Goal: Task Accomplishment & Management: Use online tool/utility

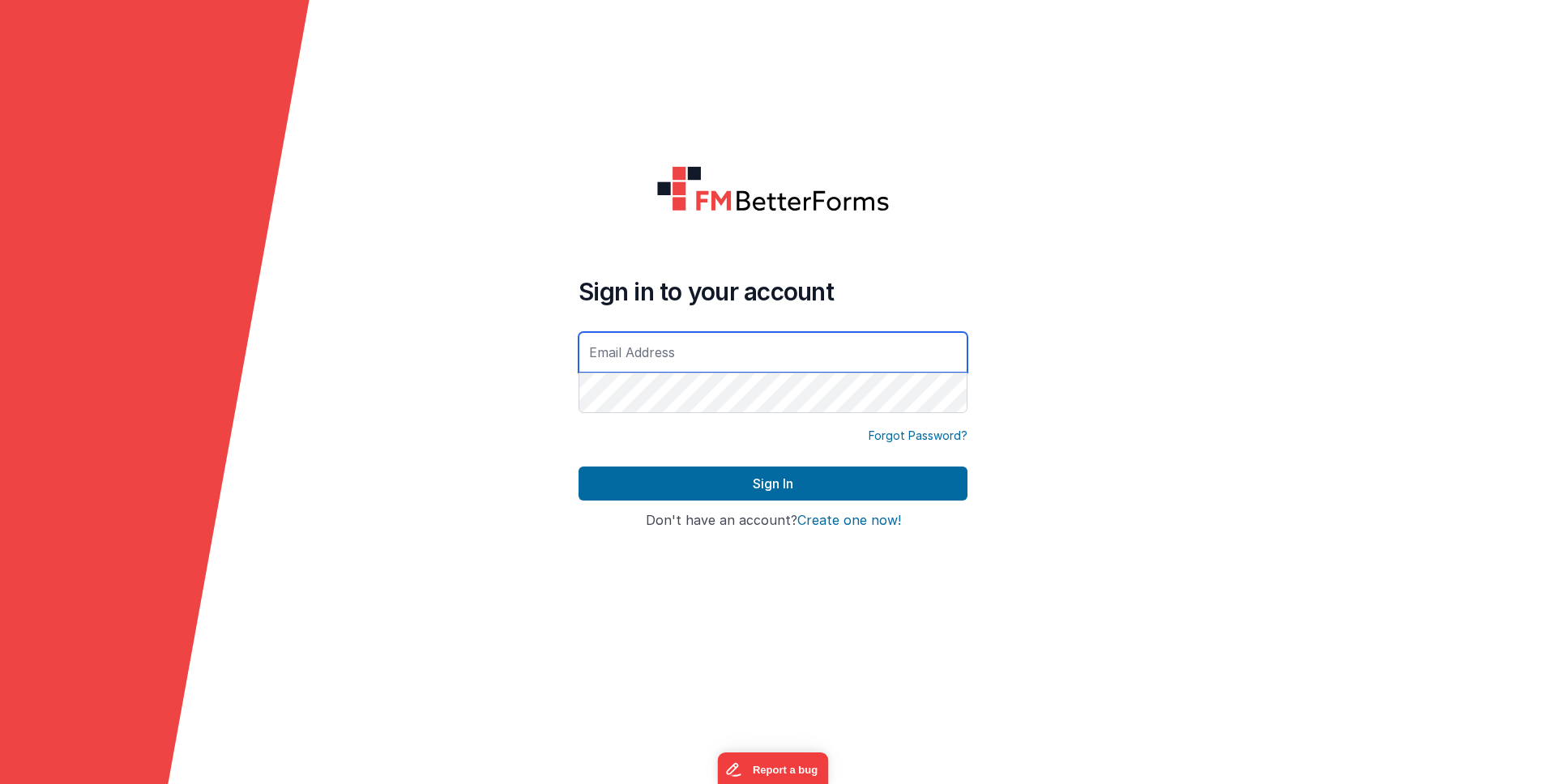
click at [631, 338] on input "text" at bounding box center [773, 353] width 389 height 40
type input "[PERSON_NAME][EMAIL_ADDRESS][DOMAIN_NAME]"
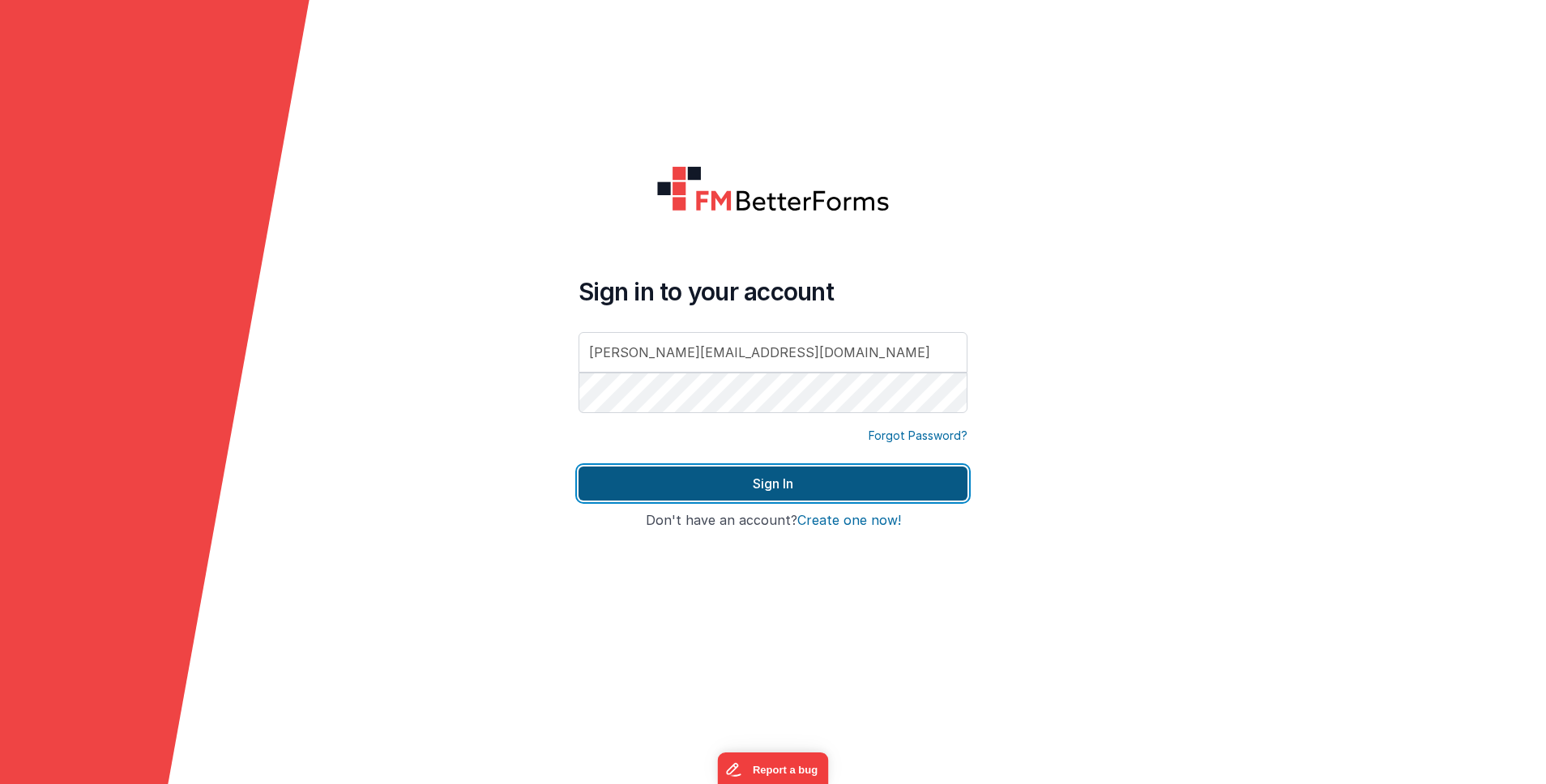
click at [715, 495] on button "Sign In" at bounding box center [773, 483] width 389 height 34
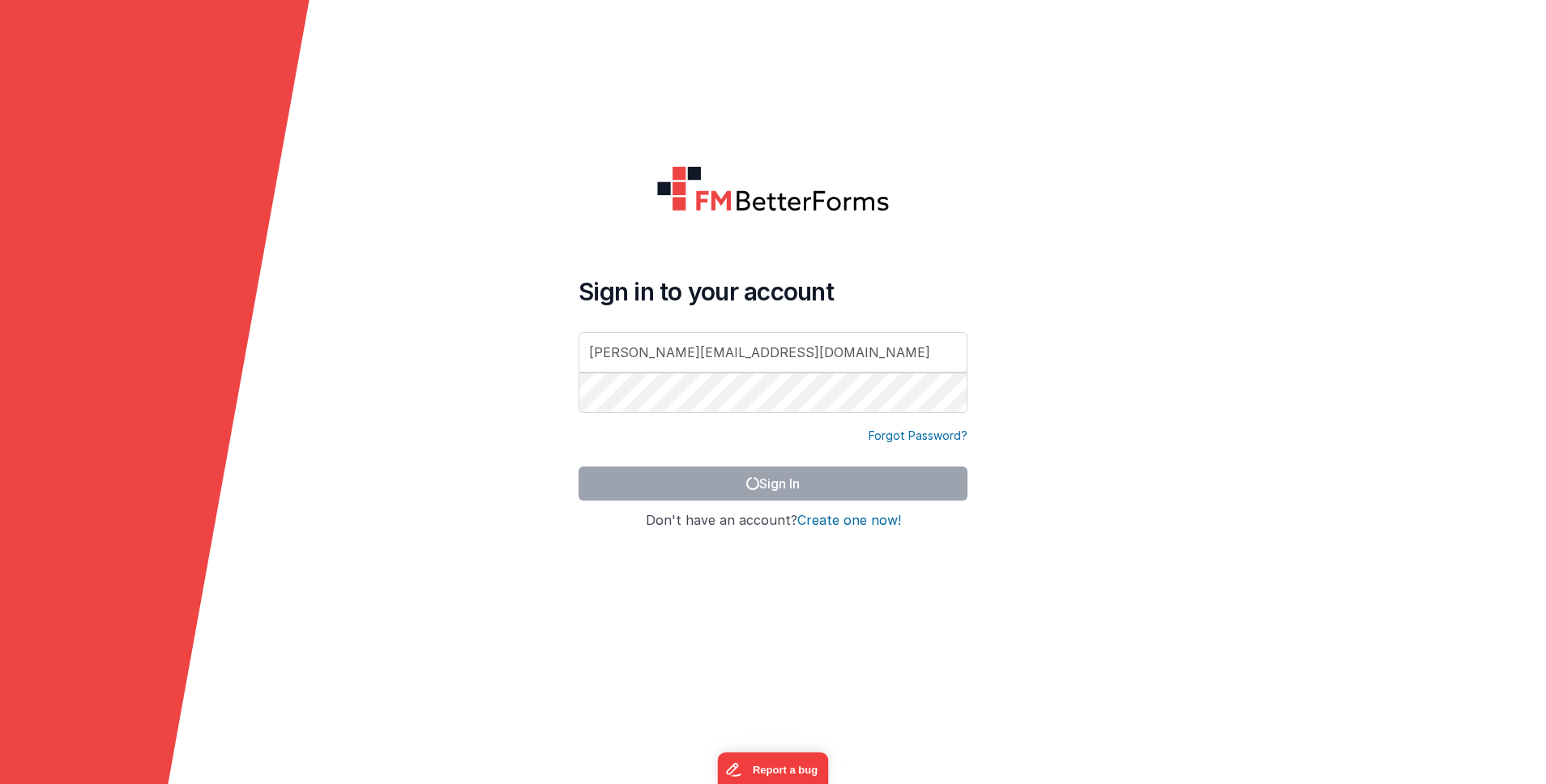
click at [463, 108] on form "Sign in to your account [PERSON_NAME][EMAIL_ADDRESS][DOMAIN_NAME] Forgot Passwo…" at bounding box center [773, 392] width 1546 height 784
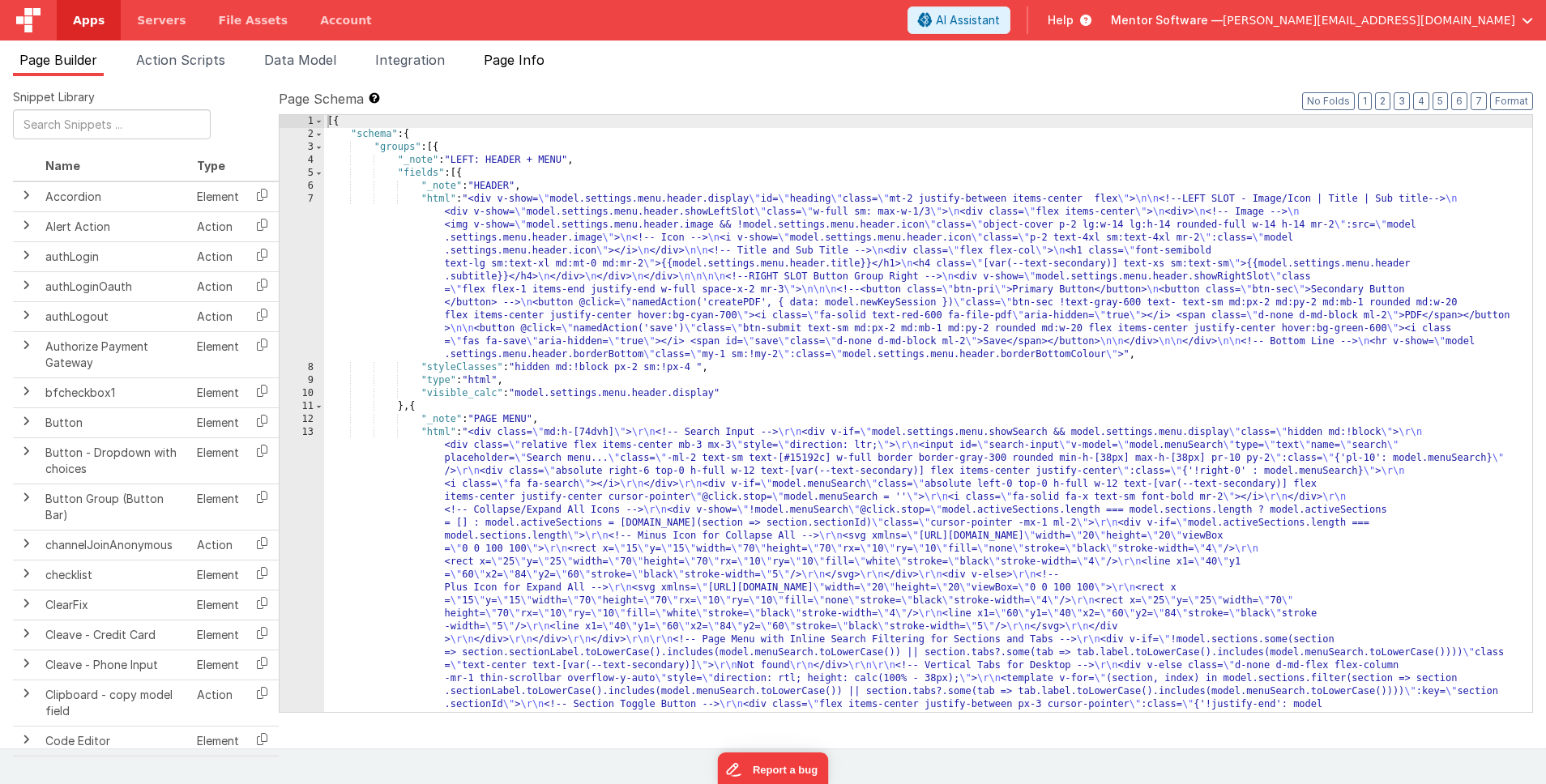
click at [519, 58] on span "Page Info" at bounding box center [514, 60] width 61 height 16
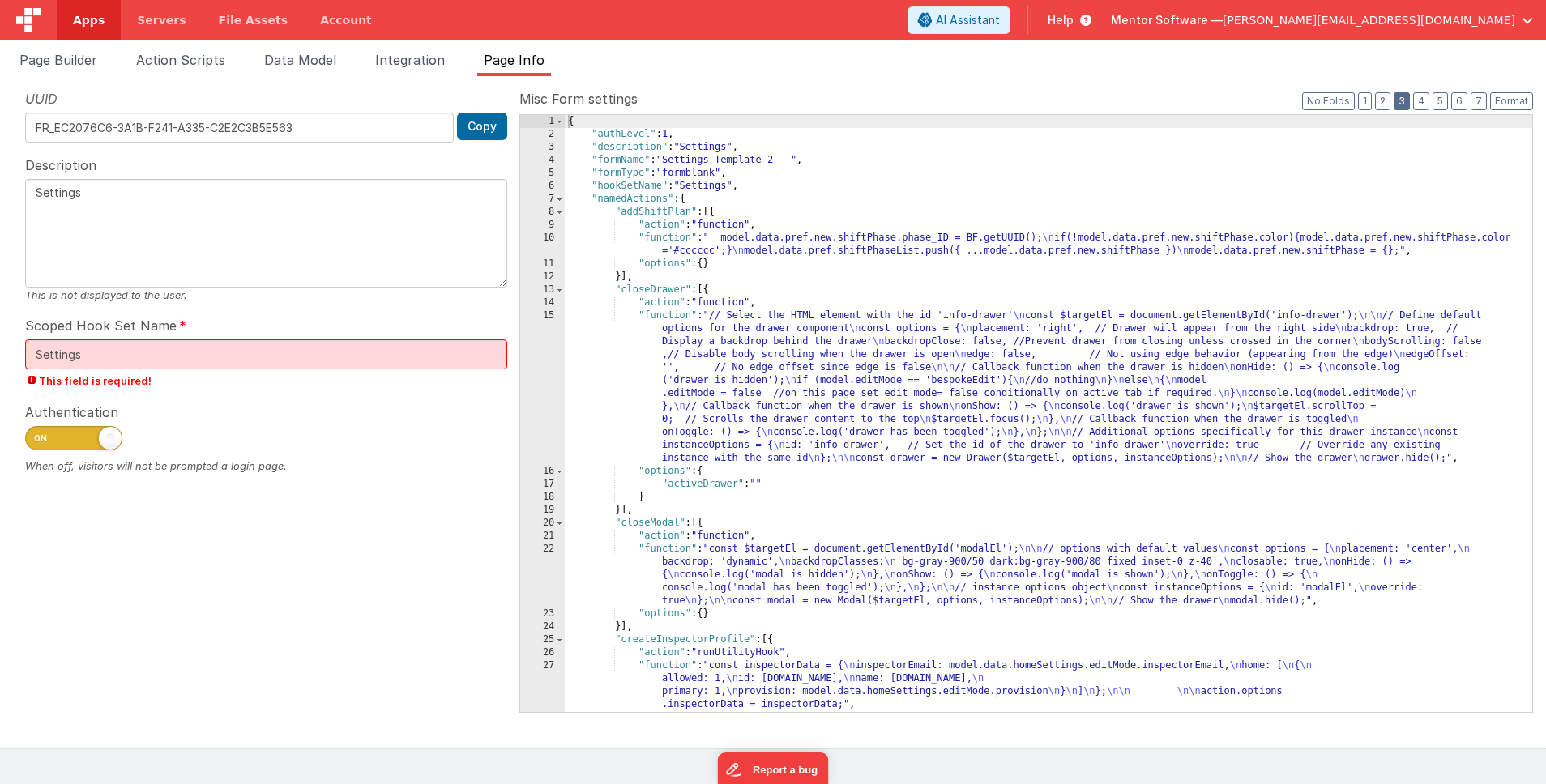
click at [1399, 105] on button "3" at bounding box center [1402, 101] width 16 height 18
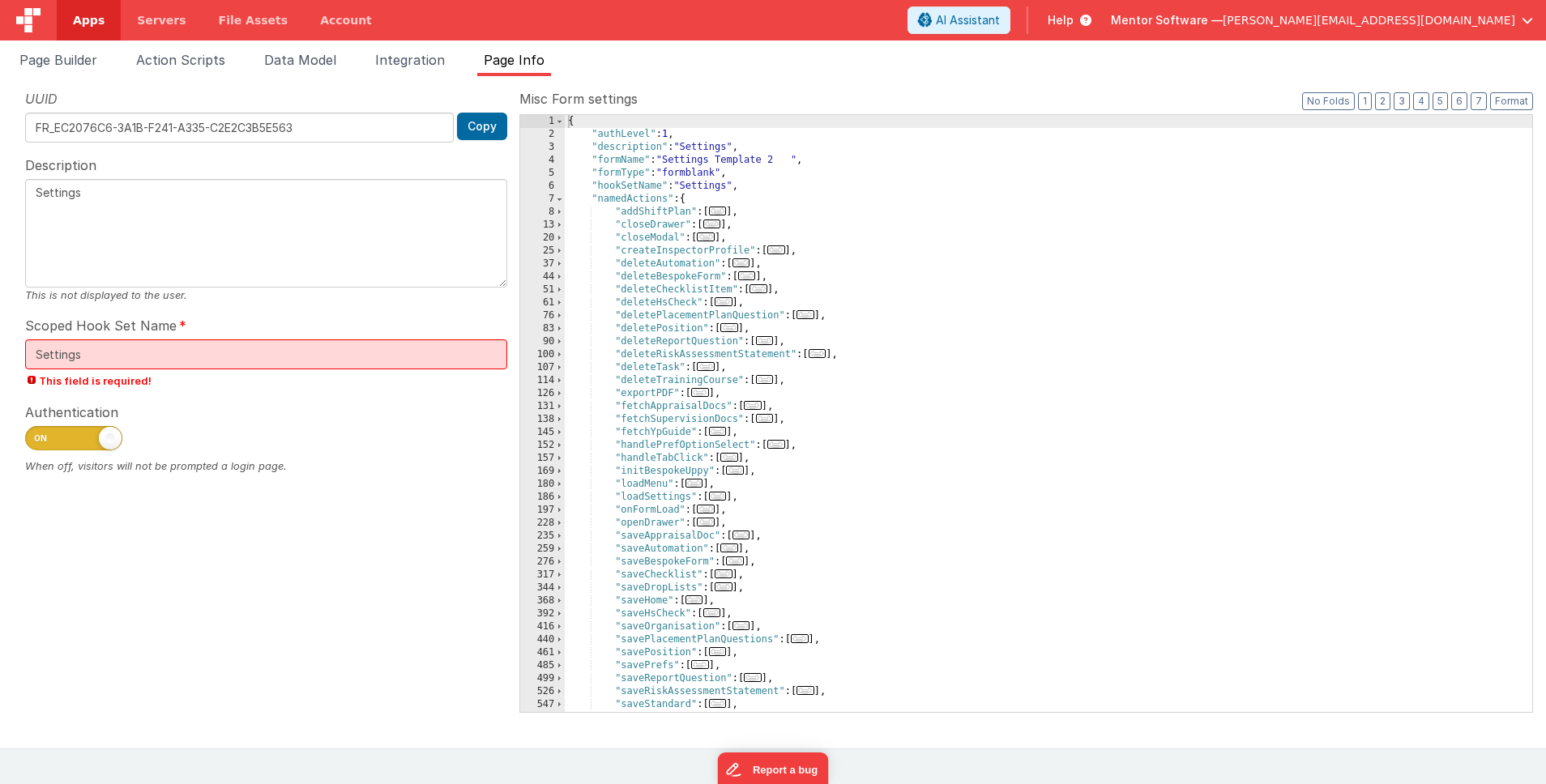
click at [781, 249] on span "..." at bounding box center [776, 250] width 18 height 9
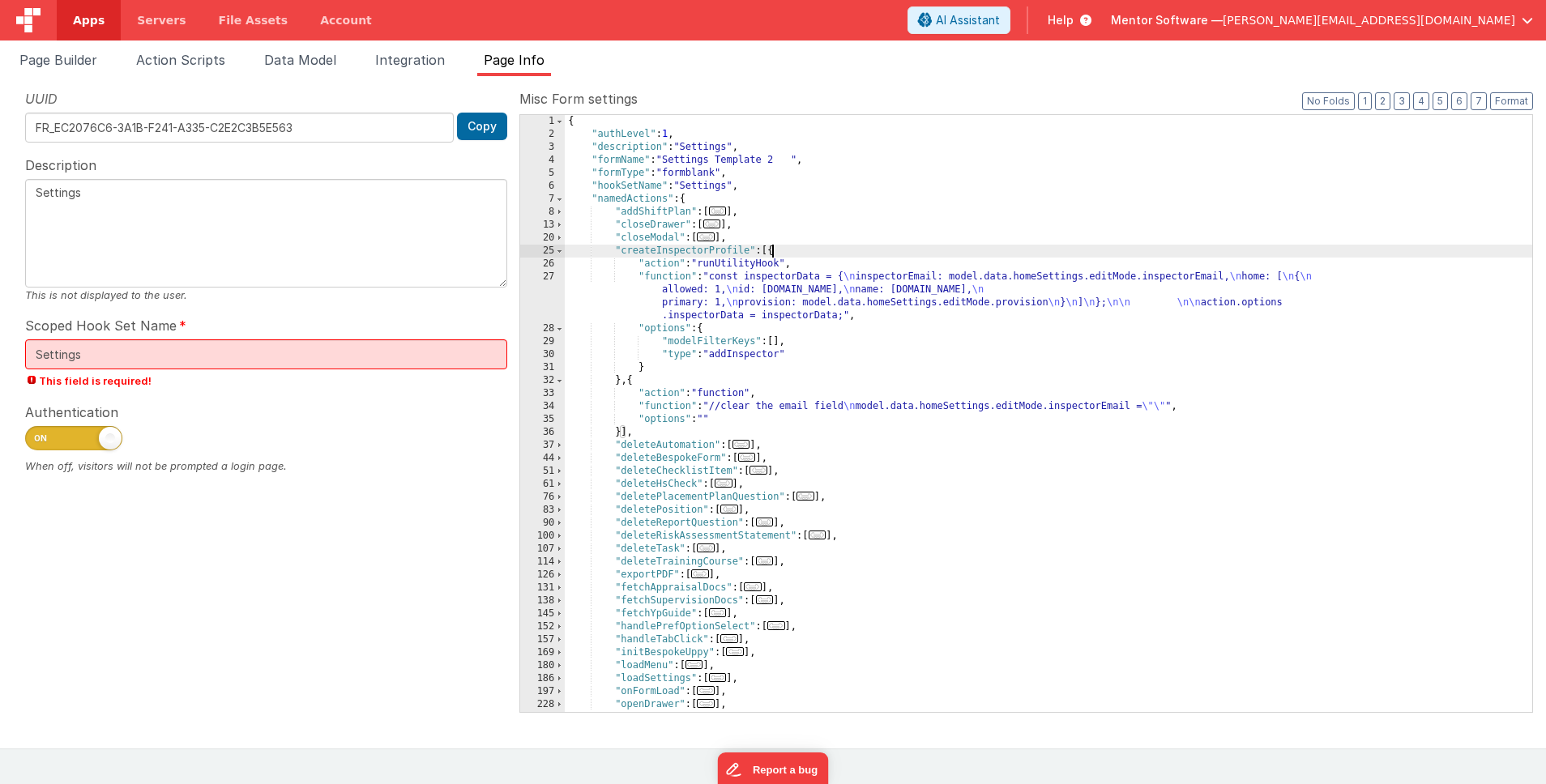
click at [707, 293] on div "{ "authLevel" : 1 , "description" : "Settings" , "formName" : "Settings Templat…" at bounding box center [1048, 427] width 967 height 623
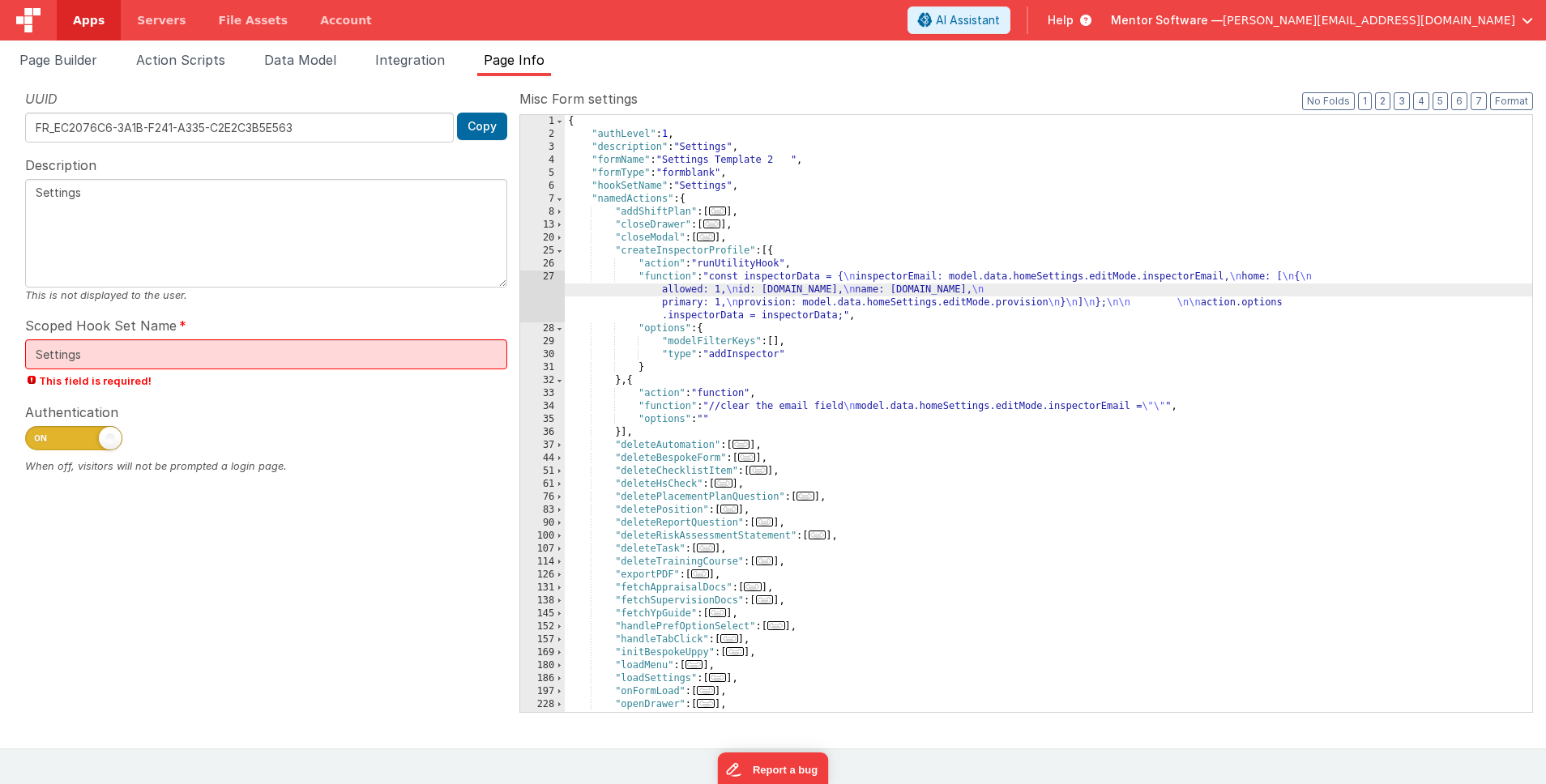
click at [547, 286] on div "27" at bounding box center [542, 297] width 45 height 52
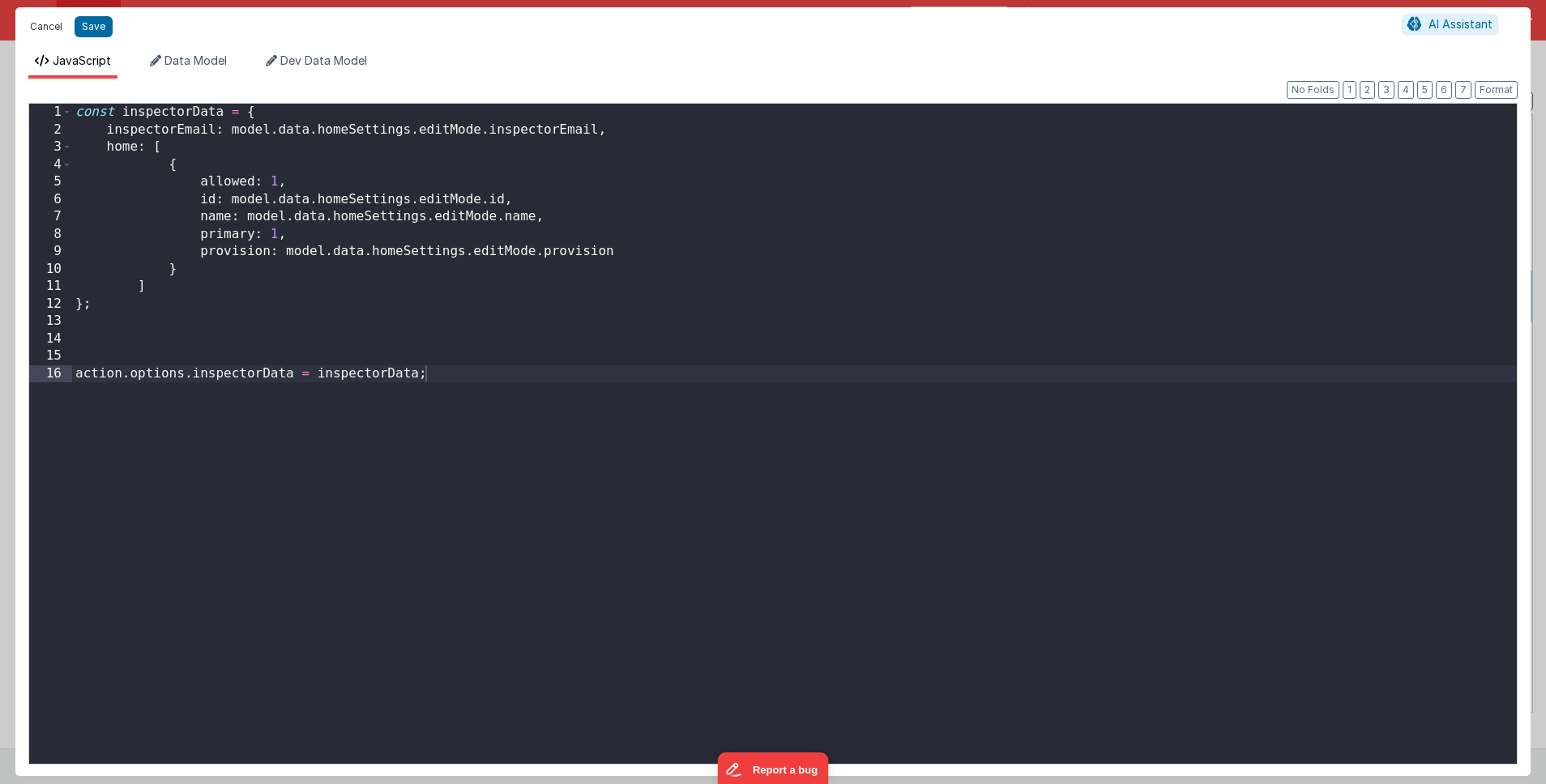
click at [47, 28] on button "Cancel" at bounding box center [46, 26] width 48 height 23
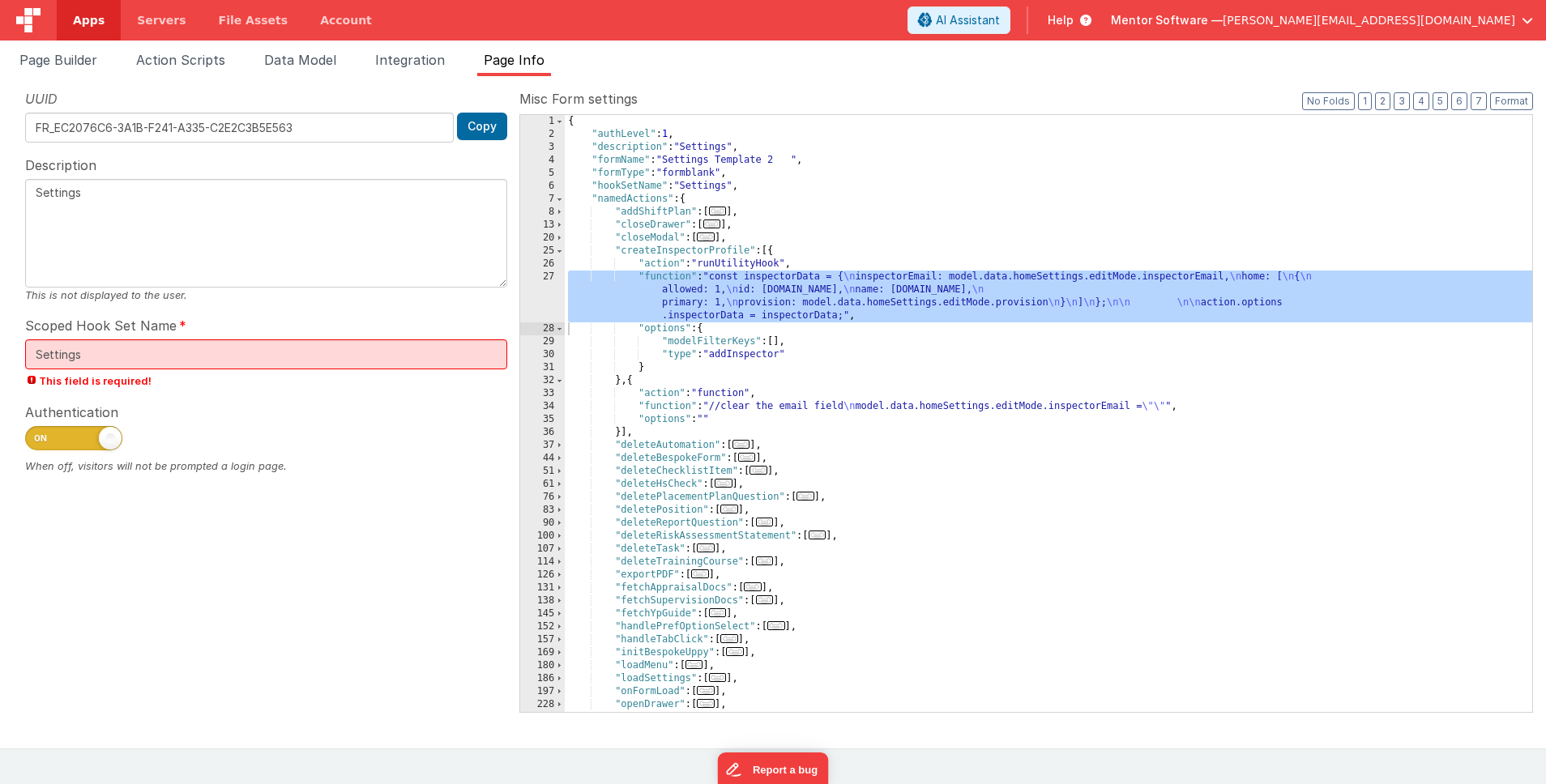
click at [995, 316] on div "{ "authLevel" : 1 , "description" : "Settings" , "formName" : "Settings Templat…" at bounding box center [1048, 427] width 967 height 623
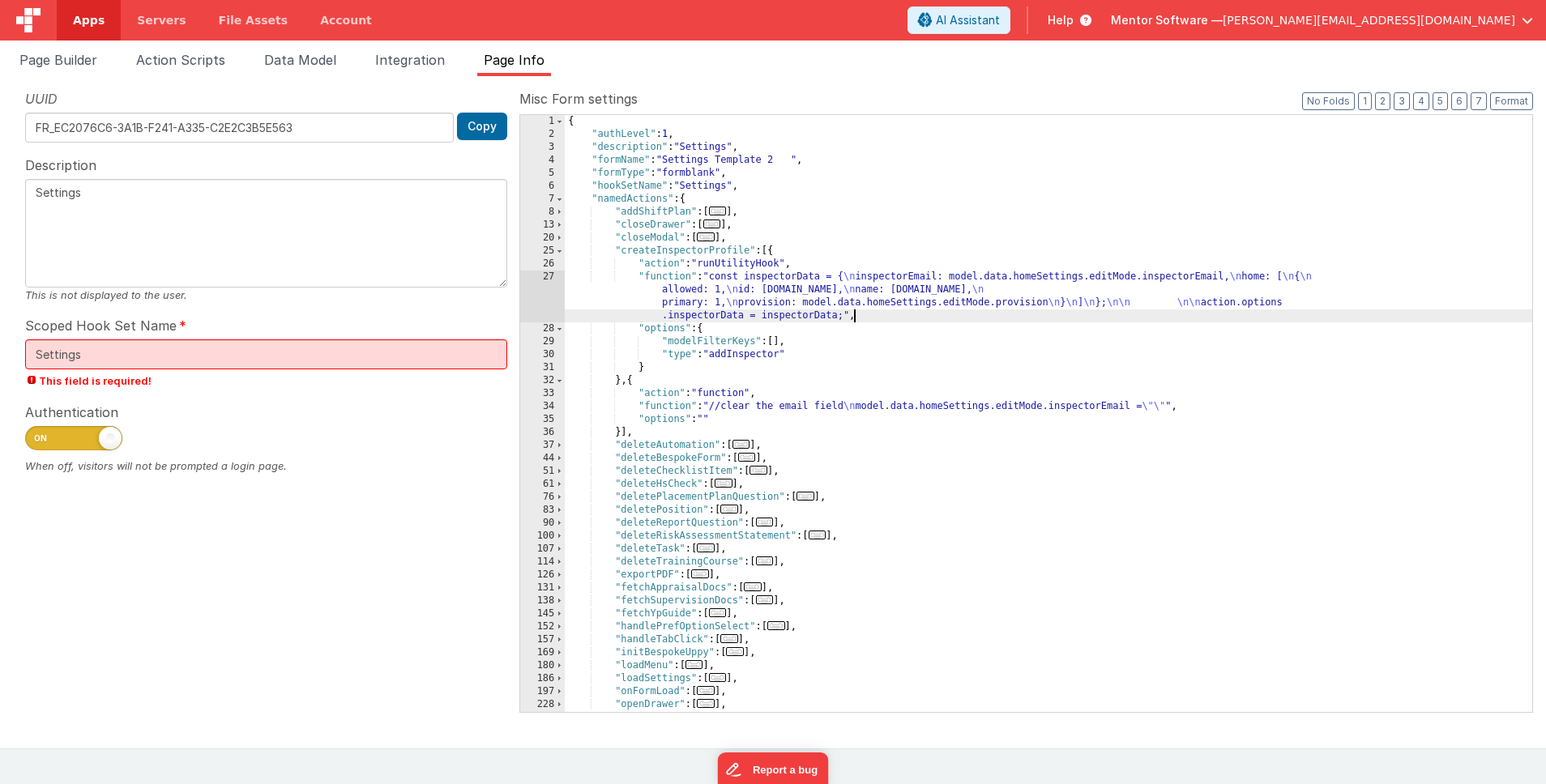
click at [995, 316] on div "{ "authLevel" : 1 , "description" : "Settings" , "formName" : "Settings Templat…" at bounding box center [1048, 427] width 967 height 623
click at [964, 302] on div "{ "authLevel" : 1 , "description" : "Settings" , "formName" : "Settings Templat…" at bounding box center [1048, 427] width 967 height 623
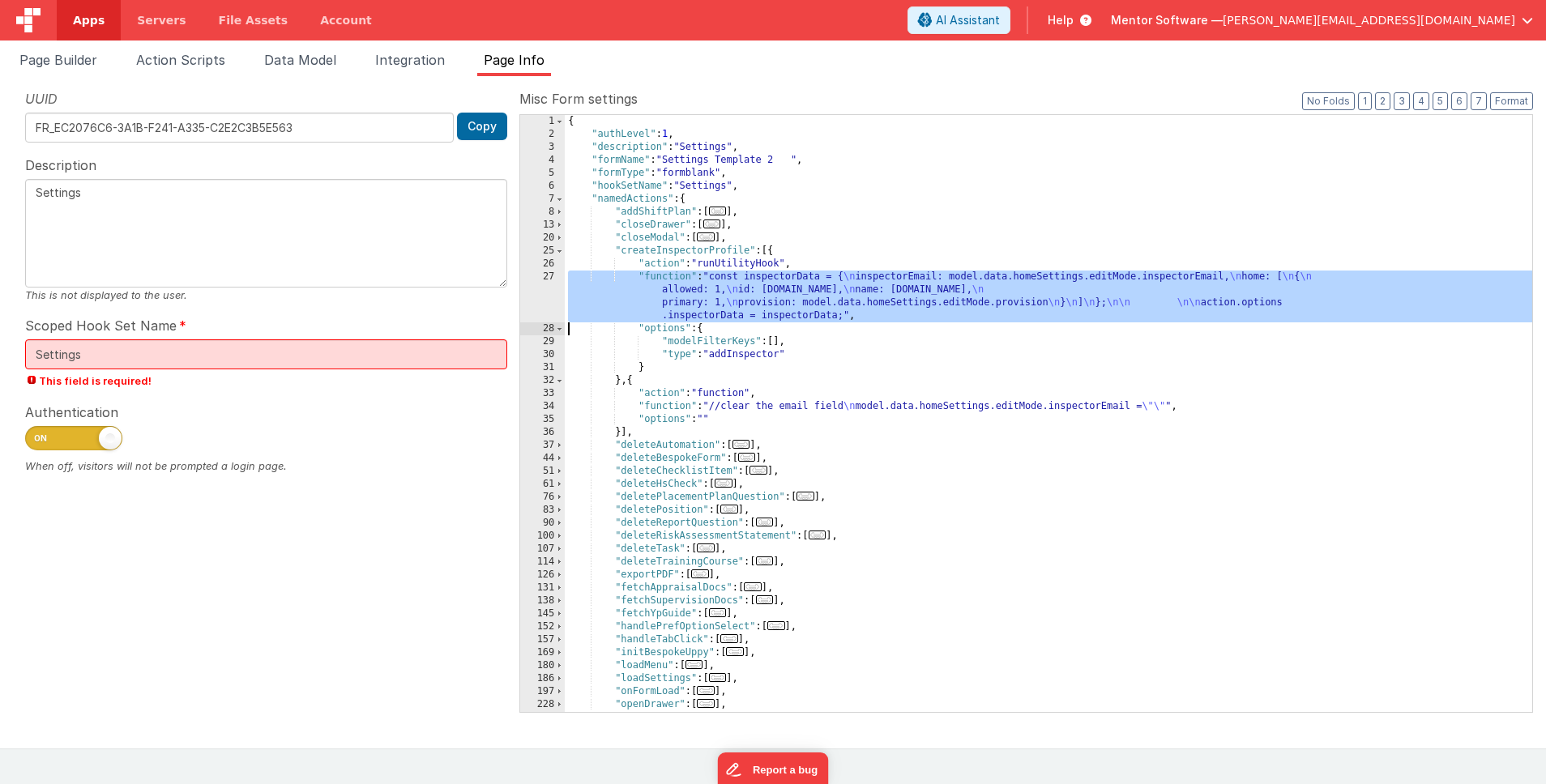
click at [549, 304] on div "27" at bounding box center [542, 297] width 45 height 52
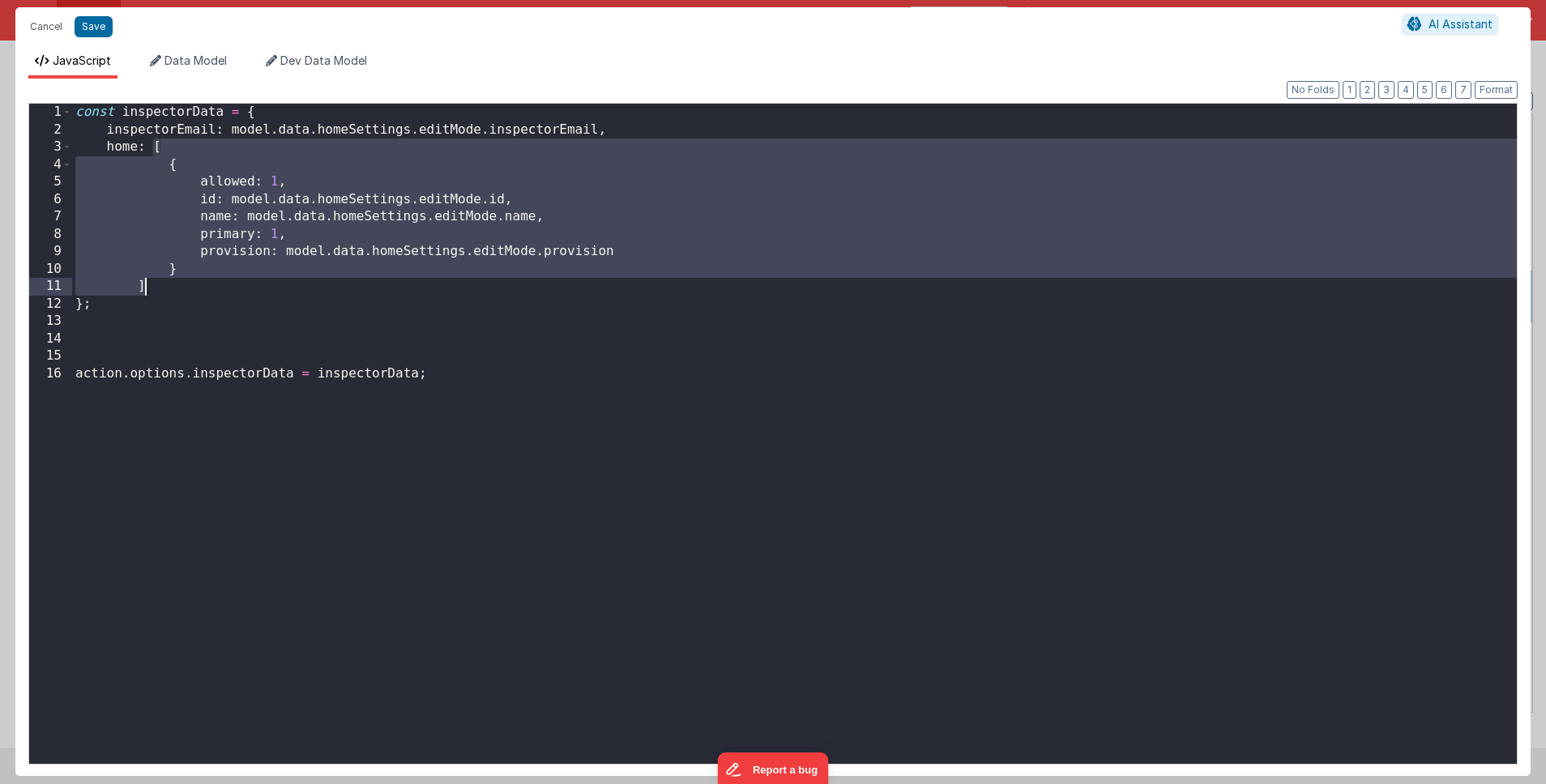
drag, startPoint x: 155, startPoint y: 148, endPoint x: 156, endPoint y: 292, distance: 144.0
click at [156, 292] on div "const inspectorData = { inspectorEmail : model . data . homeSettings . editMode…" at bounding box center [795, 451] width 1445 height 695
click at [98, 26] on button "Save" at bounding box center [93, 26] width 38 height 21
